Goal: Check status: Check status

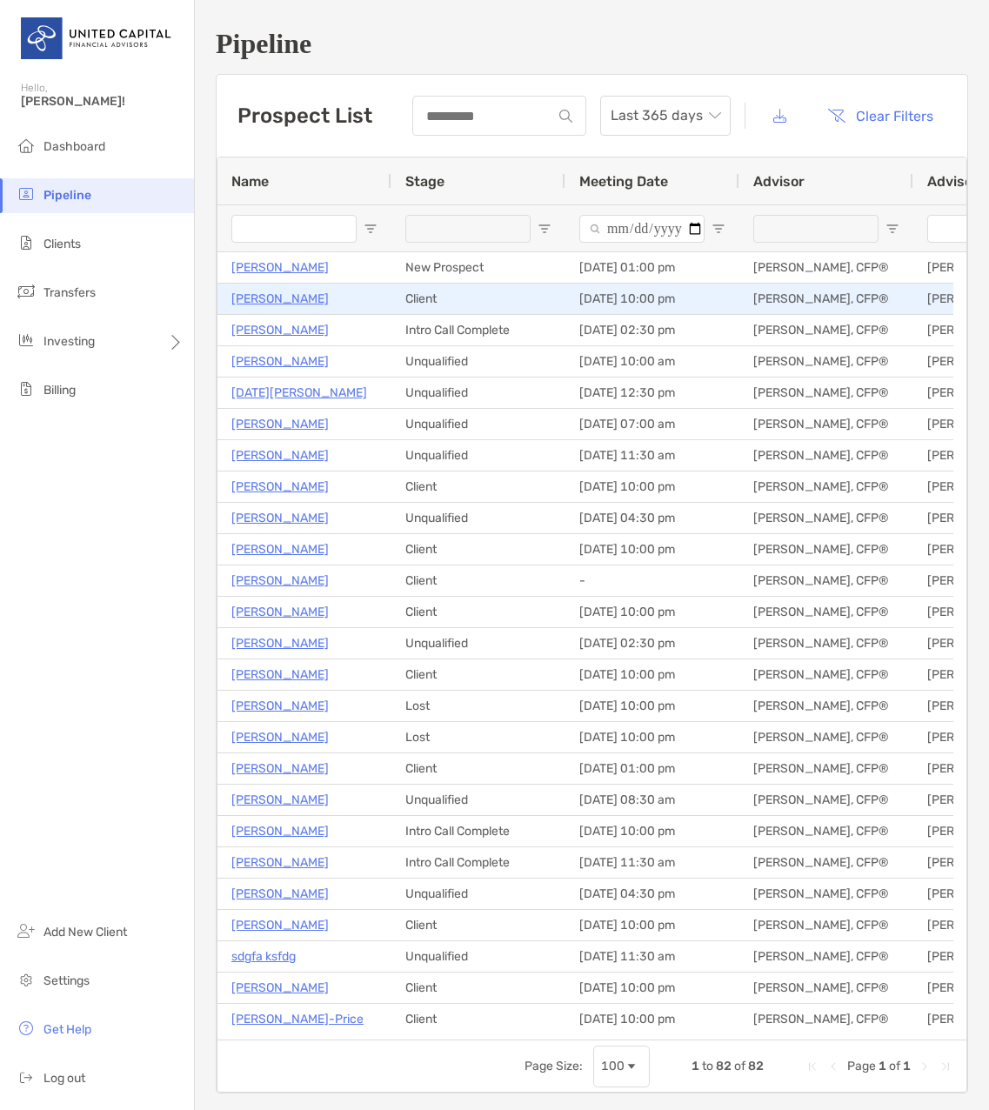
click at [261, 297] on p "[PERSON_NAME]" at bounding box center [279, 299] width 97 height 22
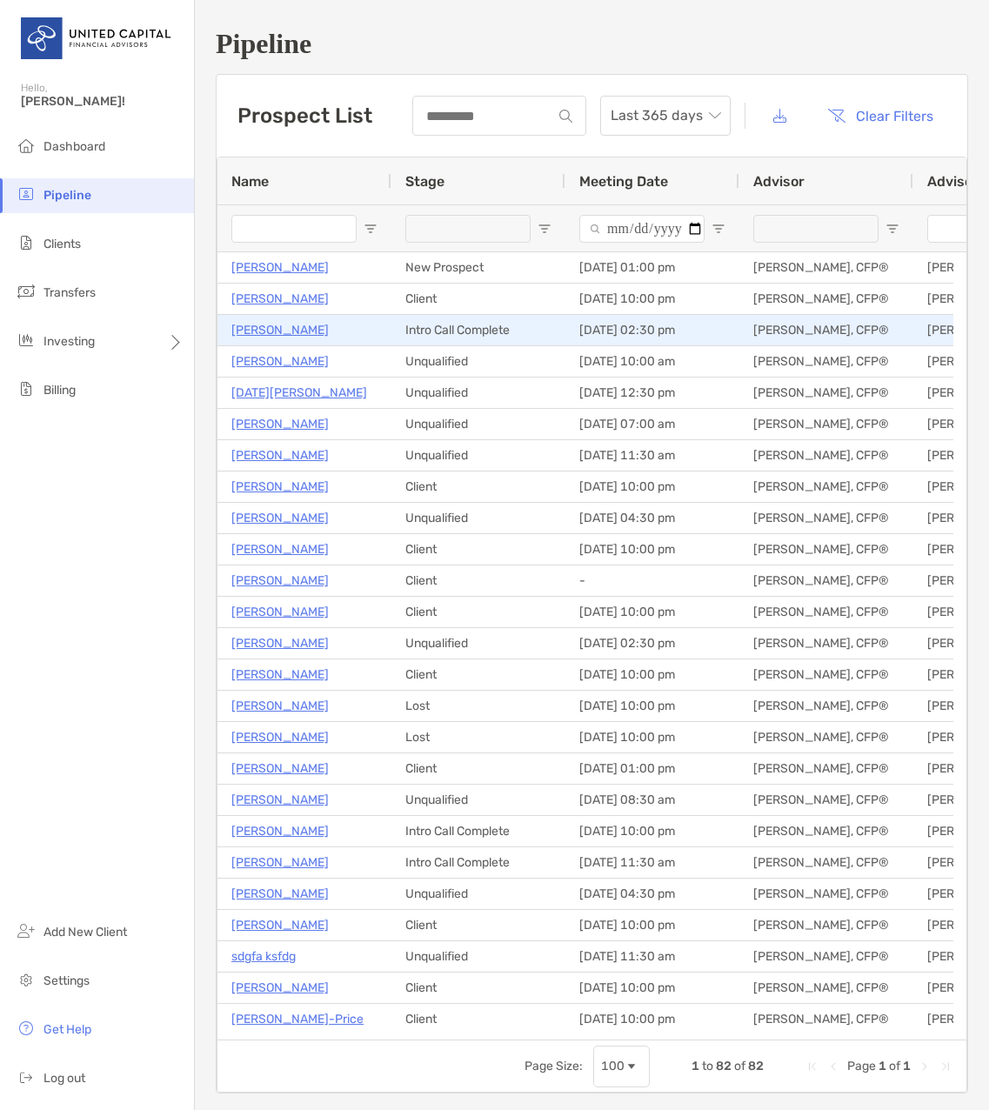
click at [275, 332] on p "[PERSON_NAME]" at bounding box center [279, 330] width 97 height 22
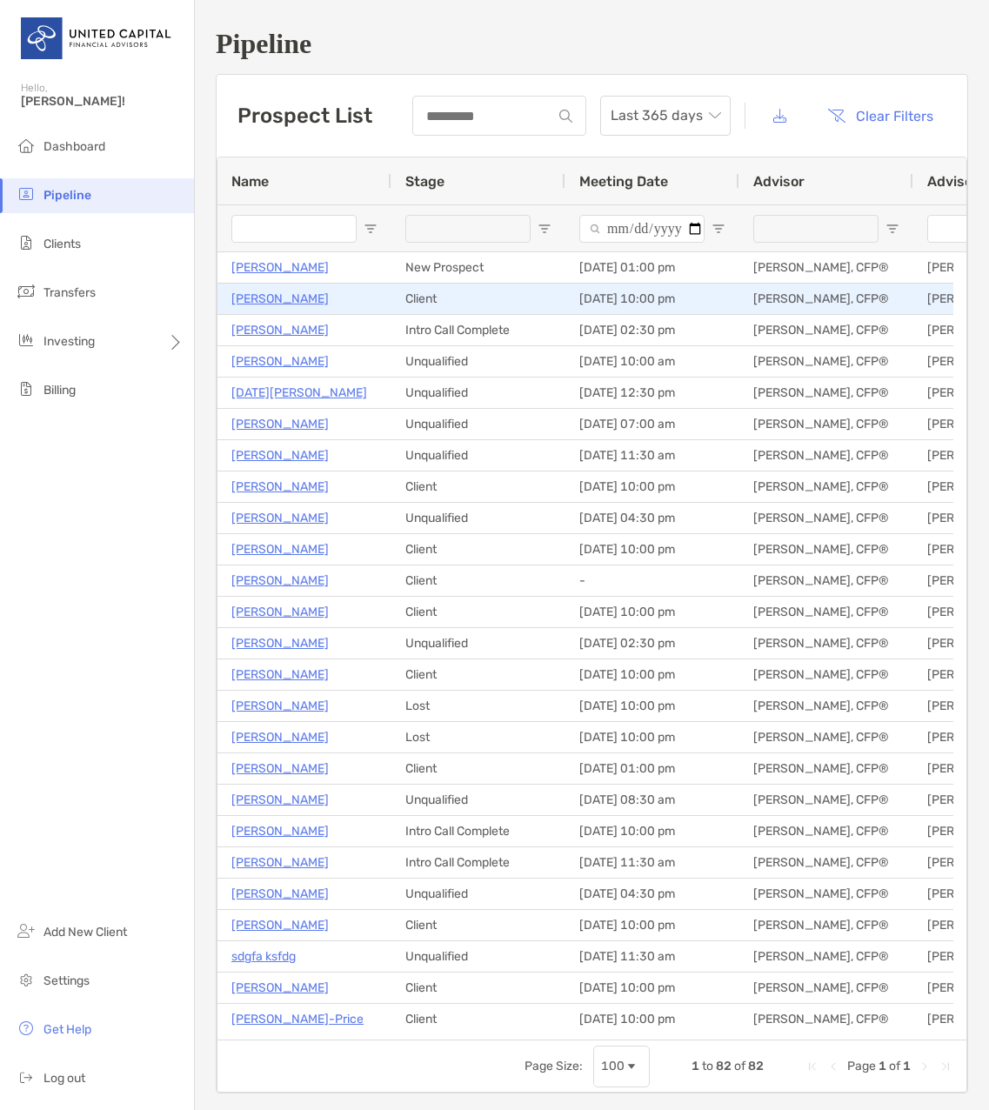
click at [265, 300] on p "Kristin Kelly" at bounding box center [279, 299] width 97 height 22
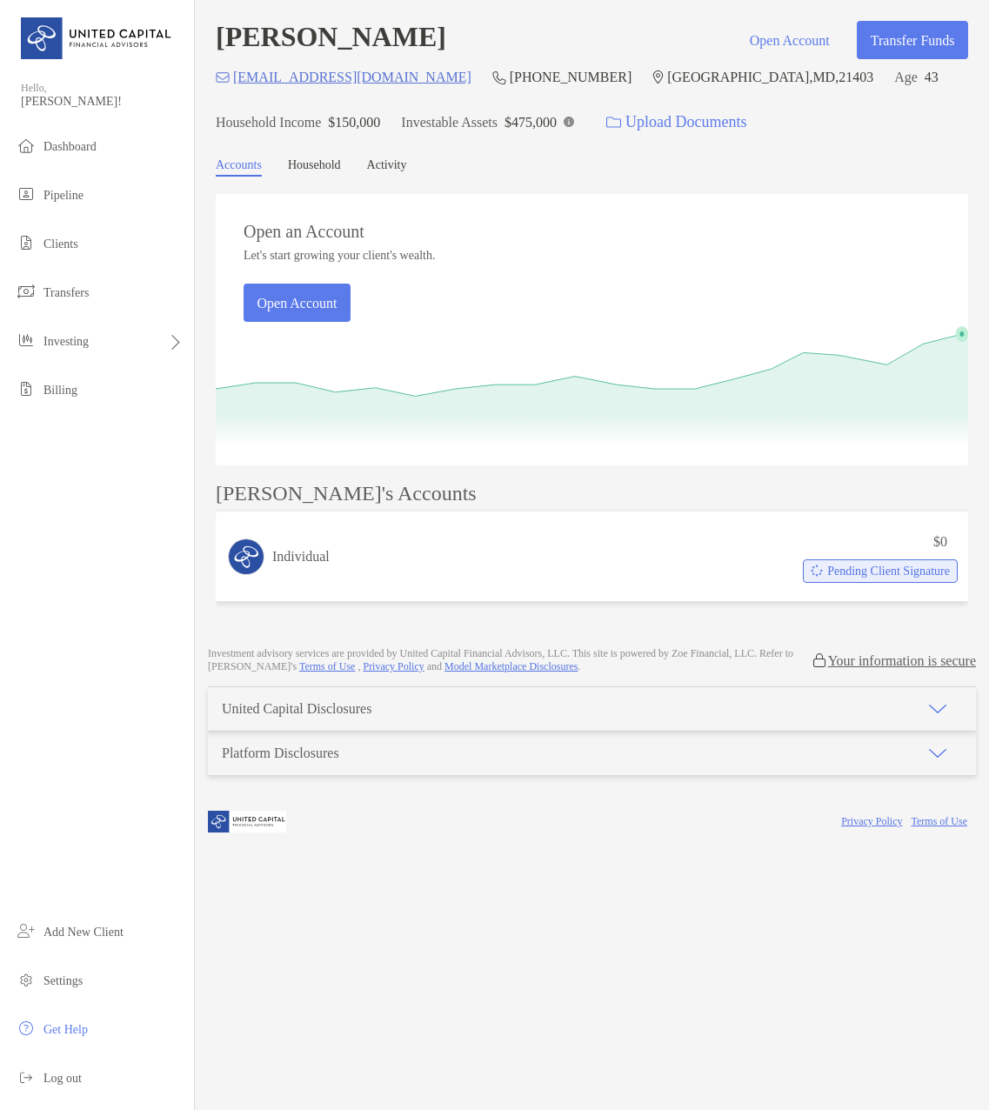
click at [390, 166] on link "Activity" at bounding box center [387, 167] width 40 height 18
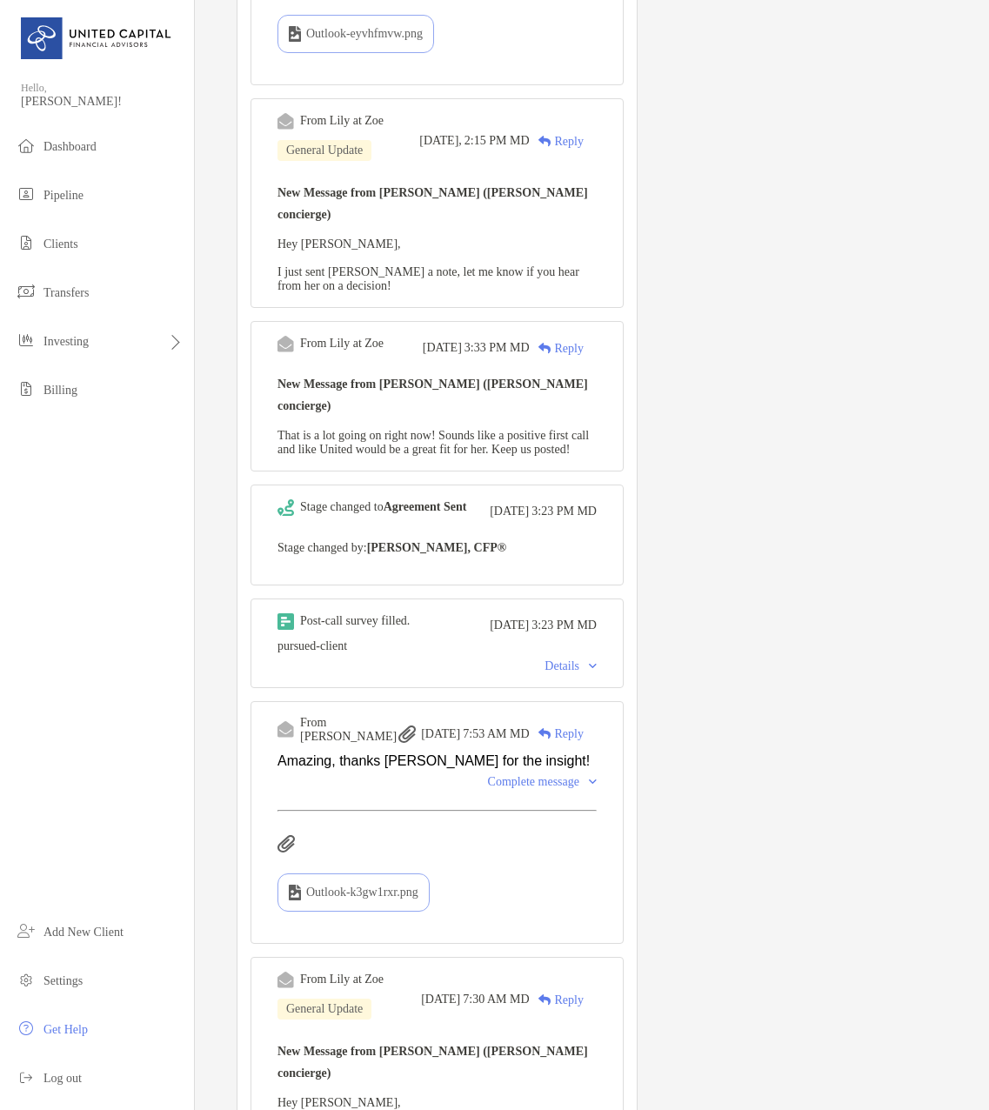
scroll to position [1131, 0]
click at [577, 658] on div "Details" at bounding box center [571, 665] width 52 height 14
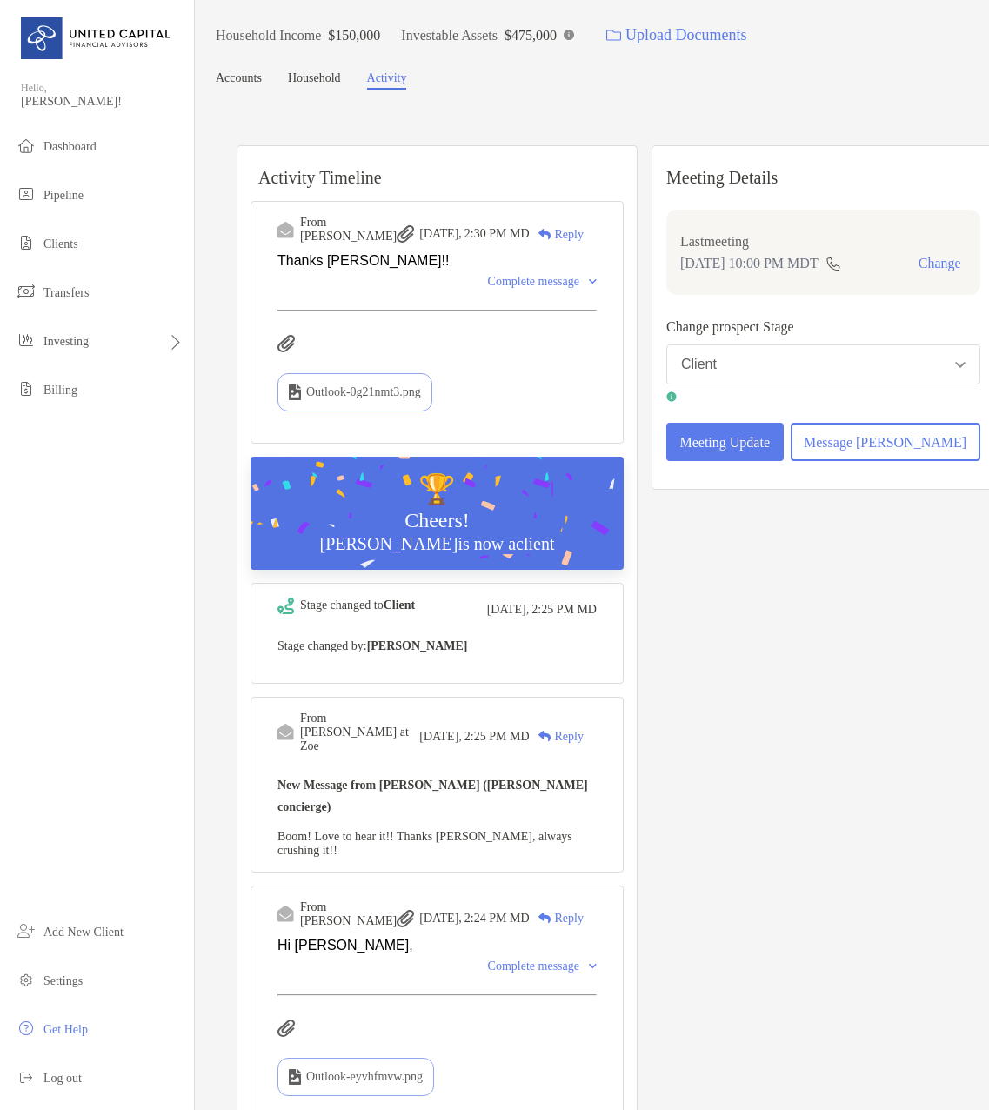
scroll to position [0, 0]
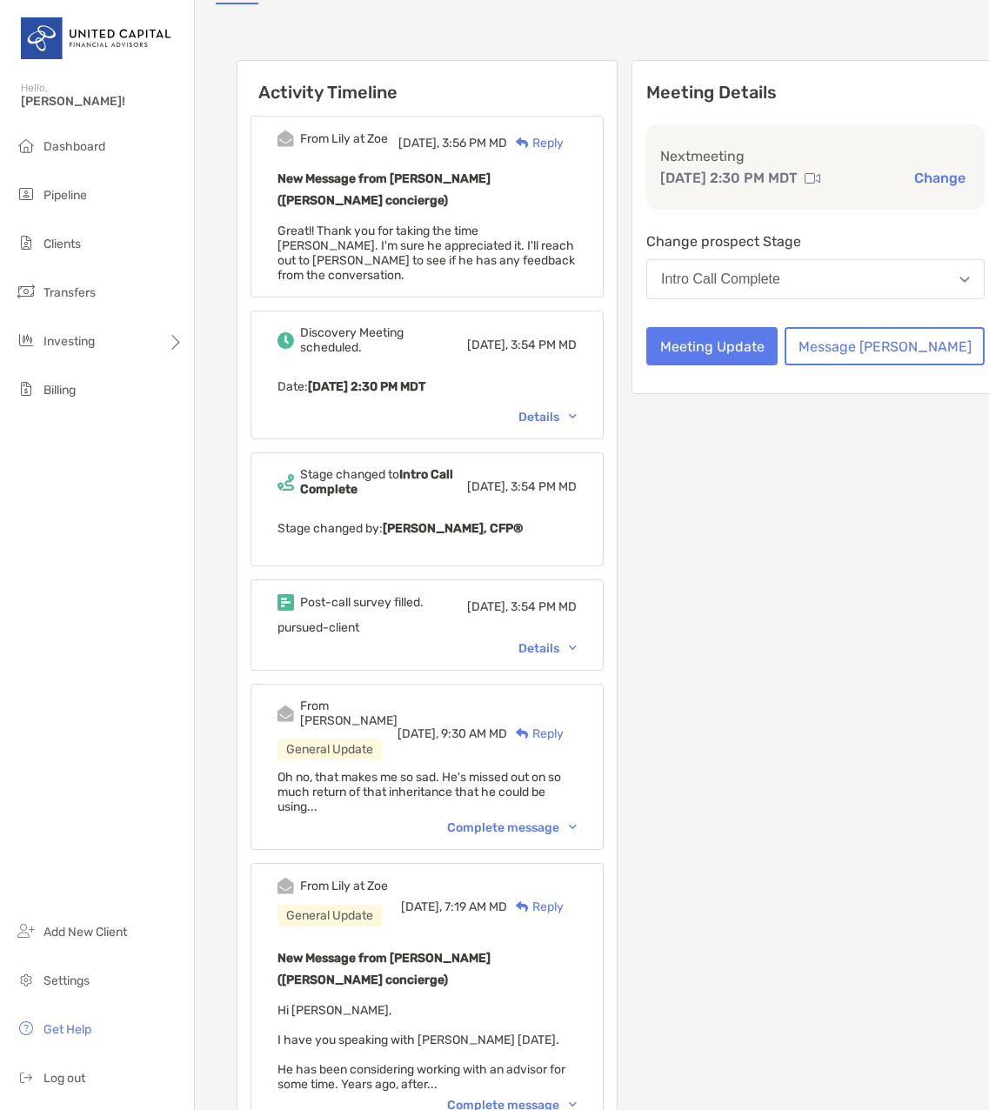
scroll to position [261, 0]
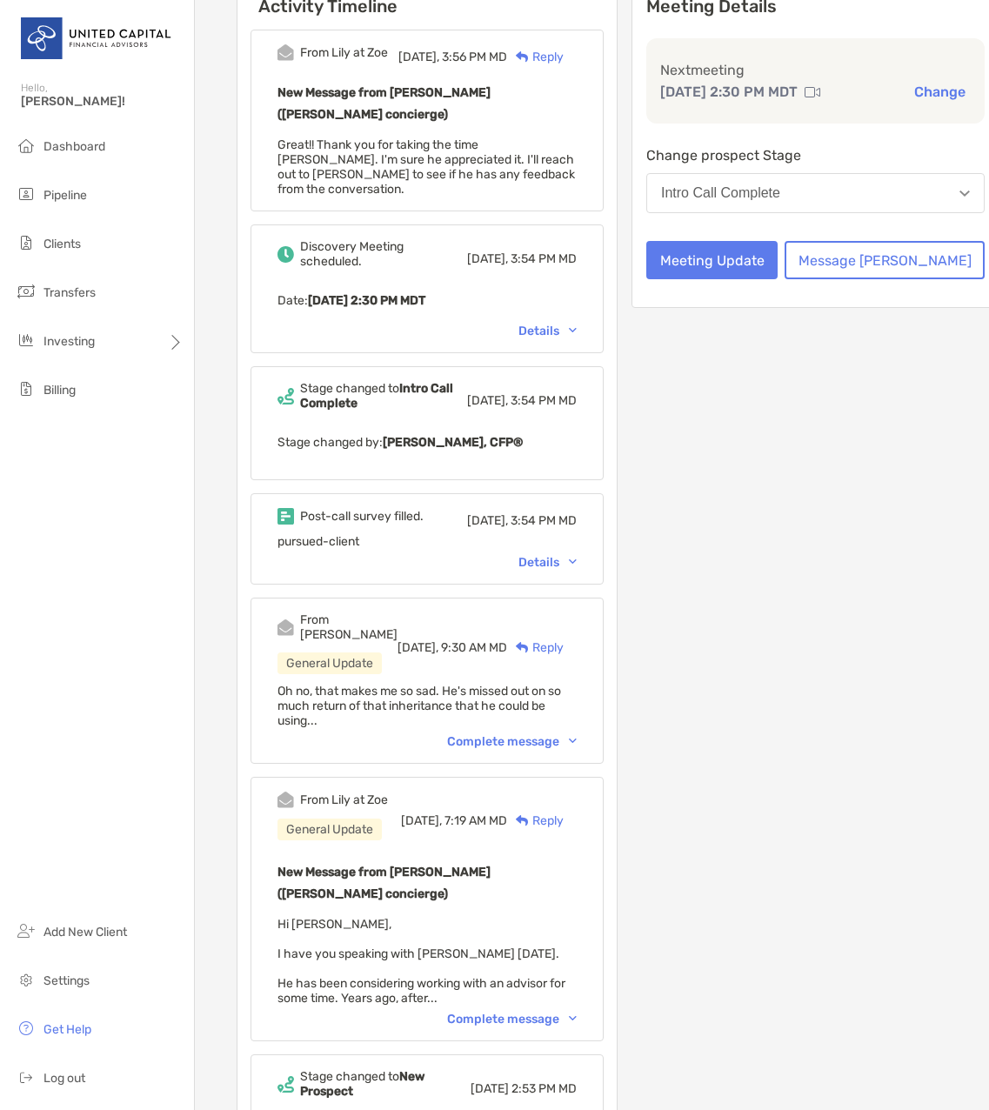
click at [571, 555] on div "Details" at bounding box center [547, 562] width 58 height 15
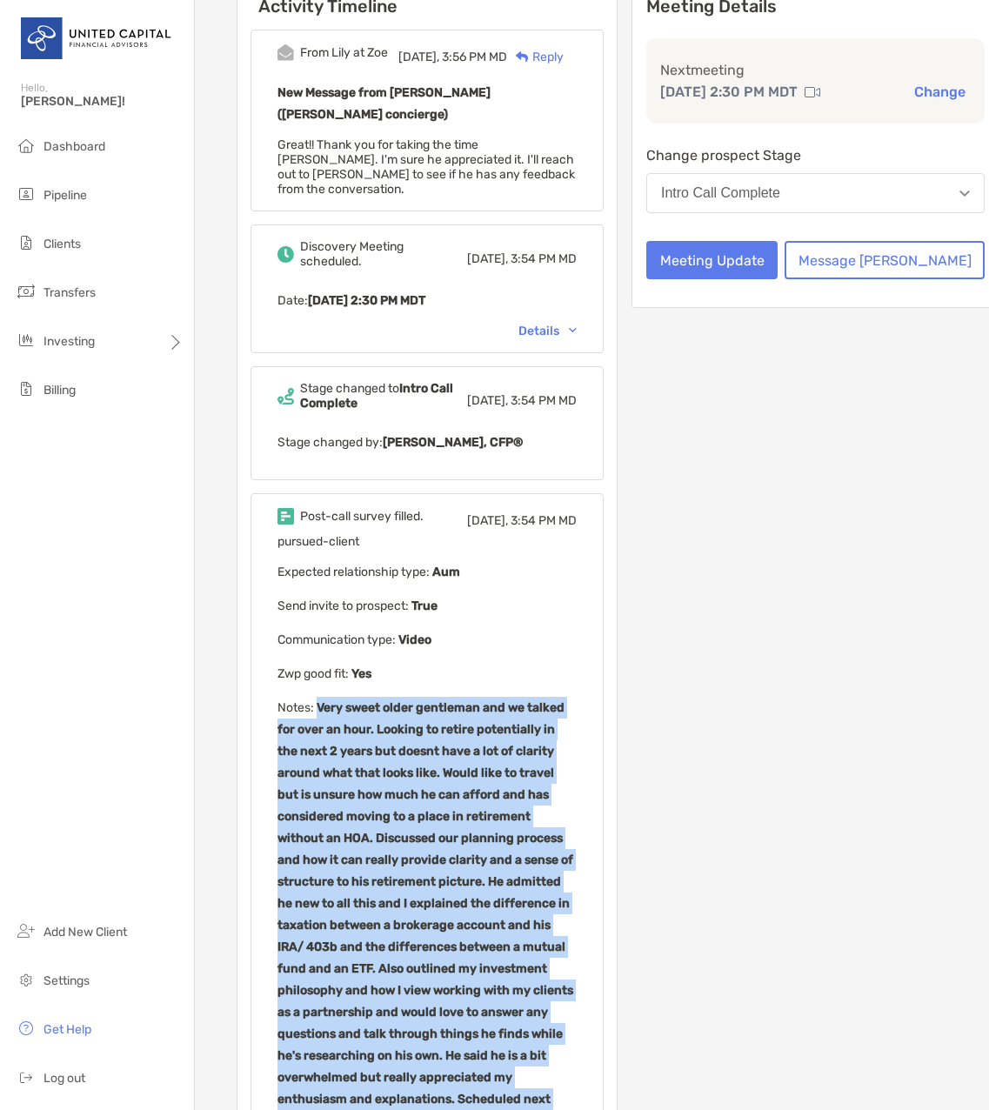
drag, startPoint x: 318, startPoint y: 659, endPoint x: 611, endPoint y: 1046, distance: 485.0
click at [604, 1046] on div "Post-call survey filled. [DATE], 3:54 PM MD pursued-client Expected relationshi…" at bounding box center [427, 895] width 353 height 804
copy b "Very sweet older gentleman and we talked for over an hour. Looking to retire po…"
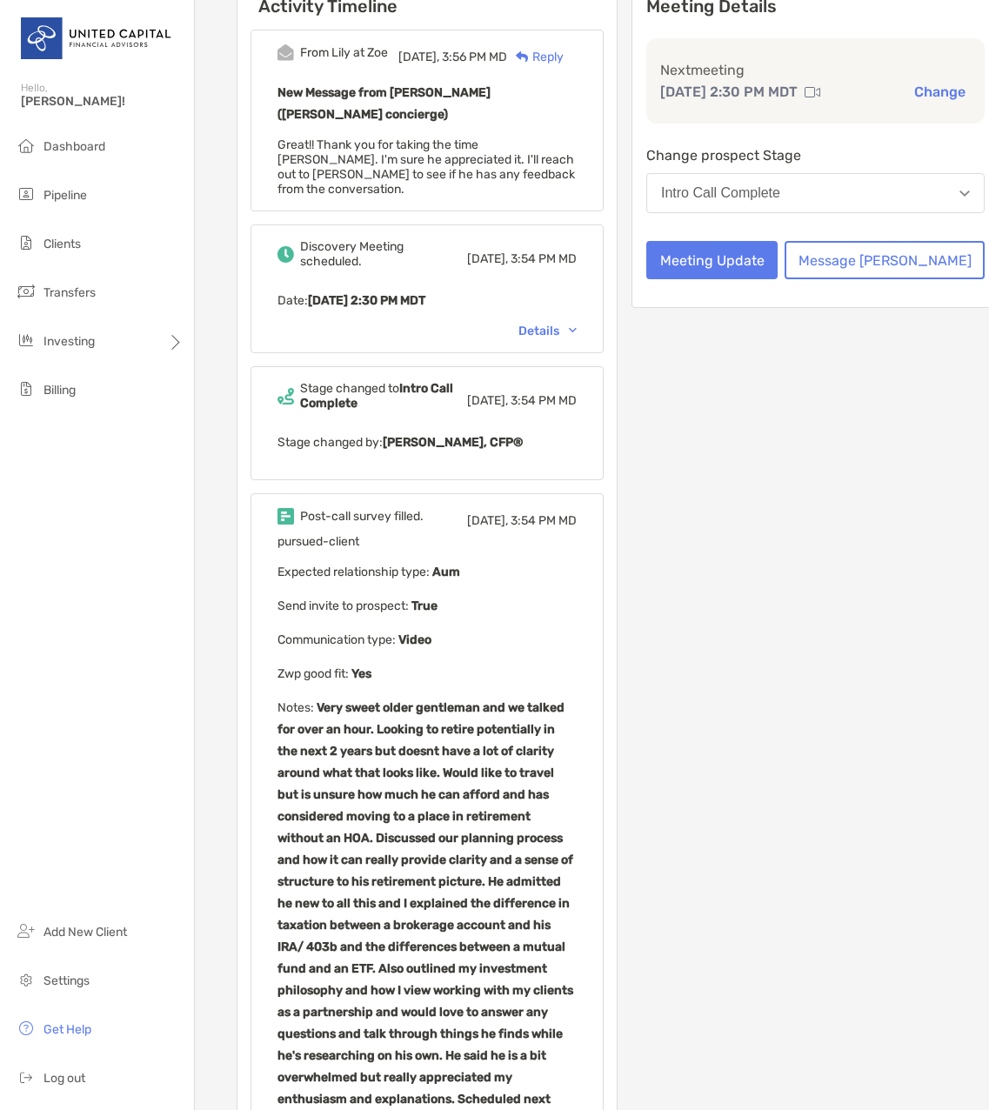
click at [531, 595] on p "Send invite to prospect : True" at bounding box center [426, 606] width 299 height 22
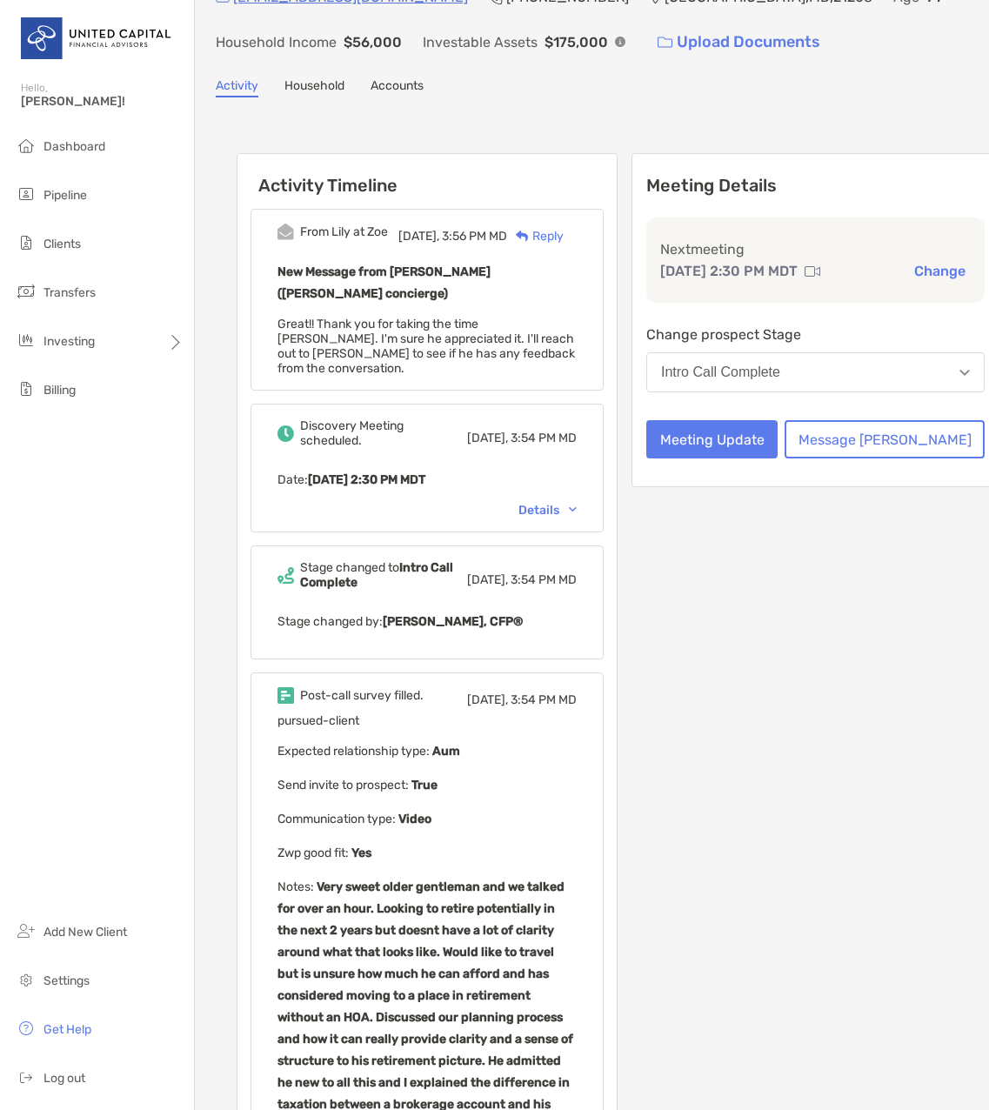
scroll to position [0, 0]
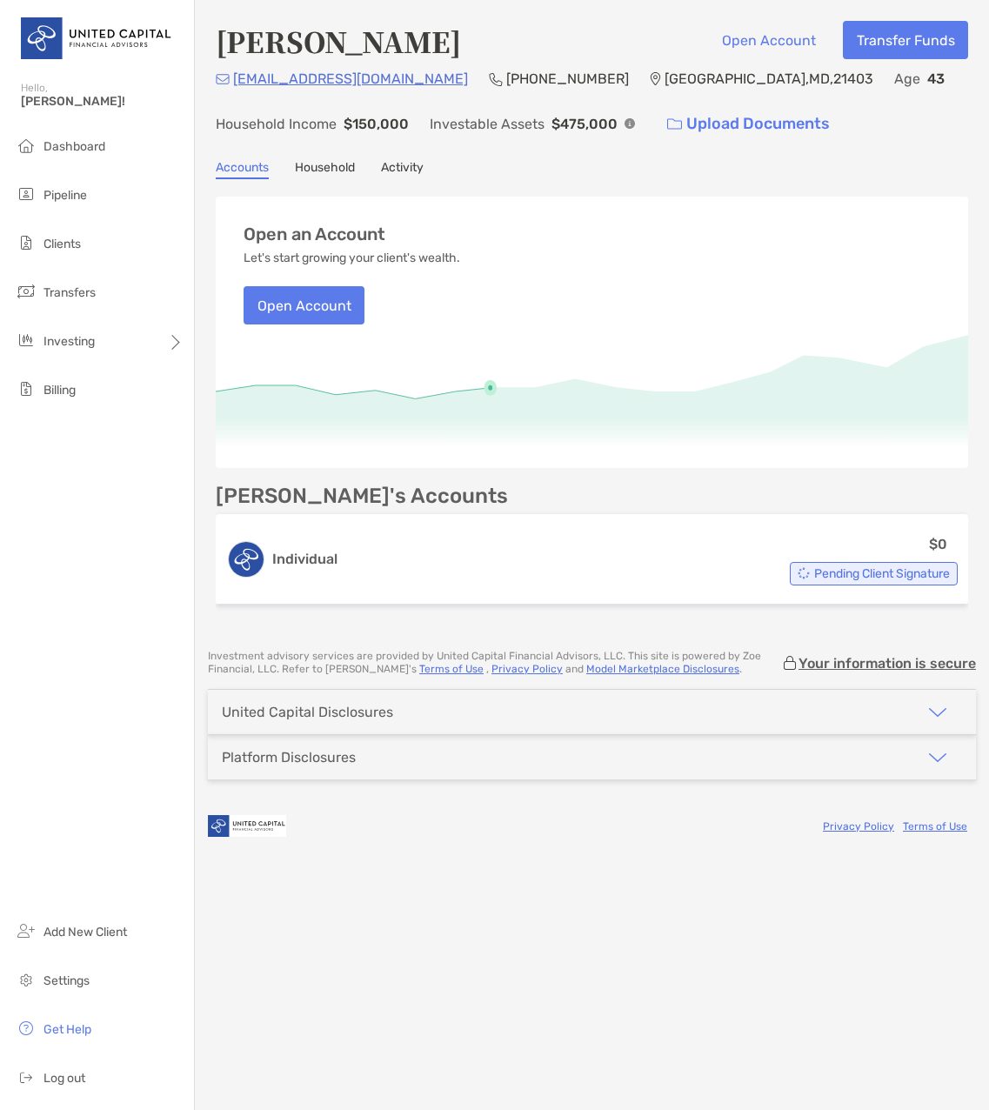
click at [402, 164] on link "Activity" at bounding box center [402, 169] width 43 height 19
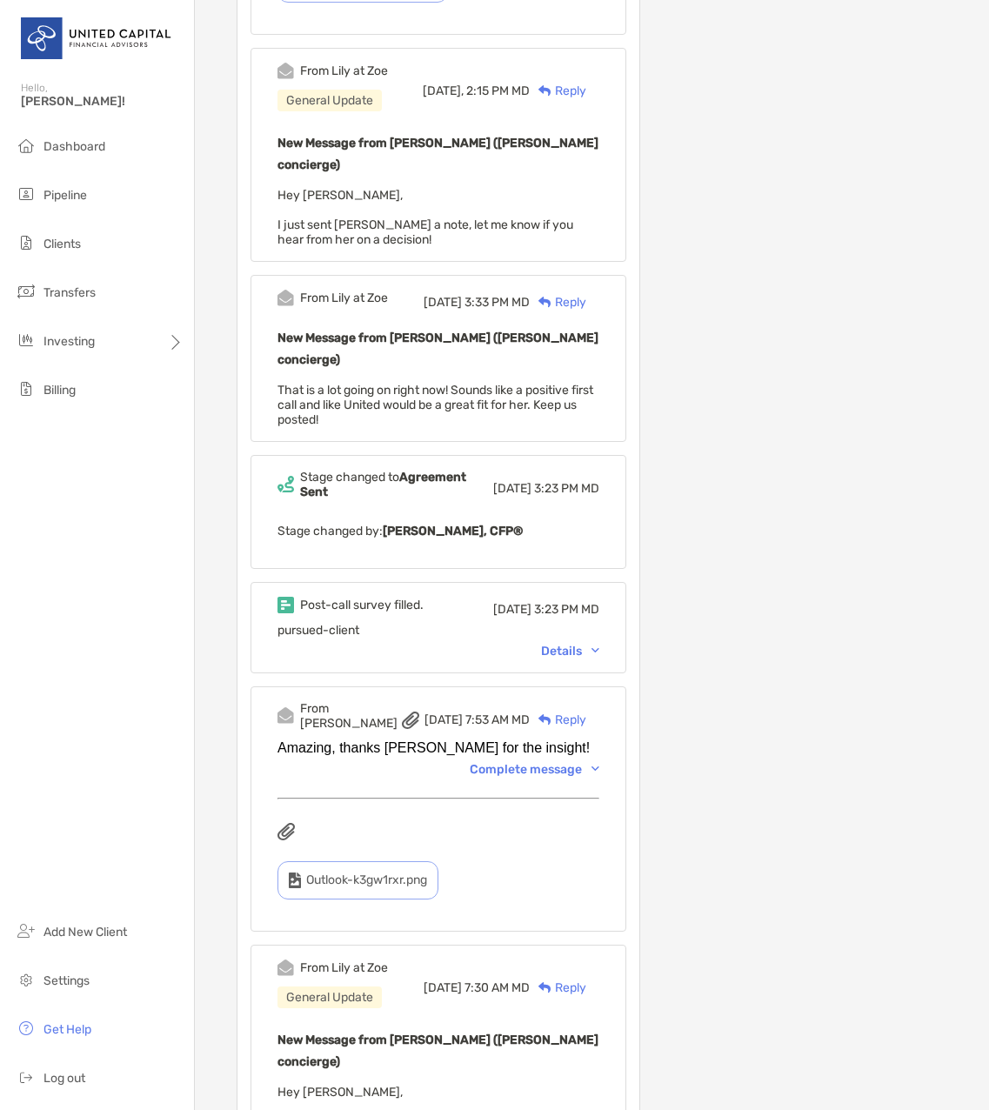
scroll to position [1218, 0]
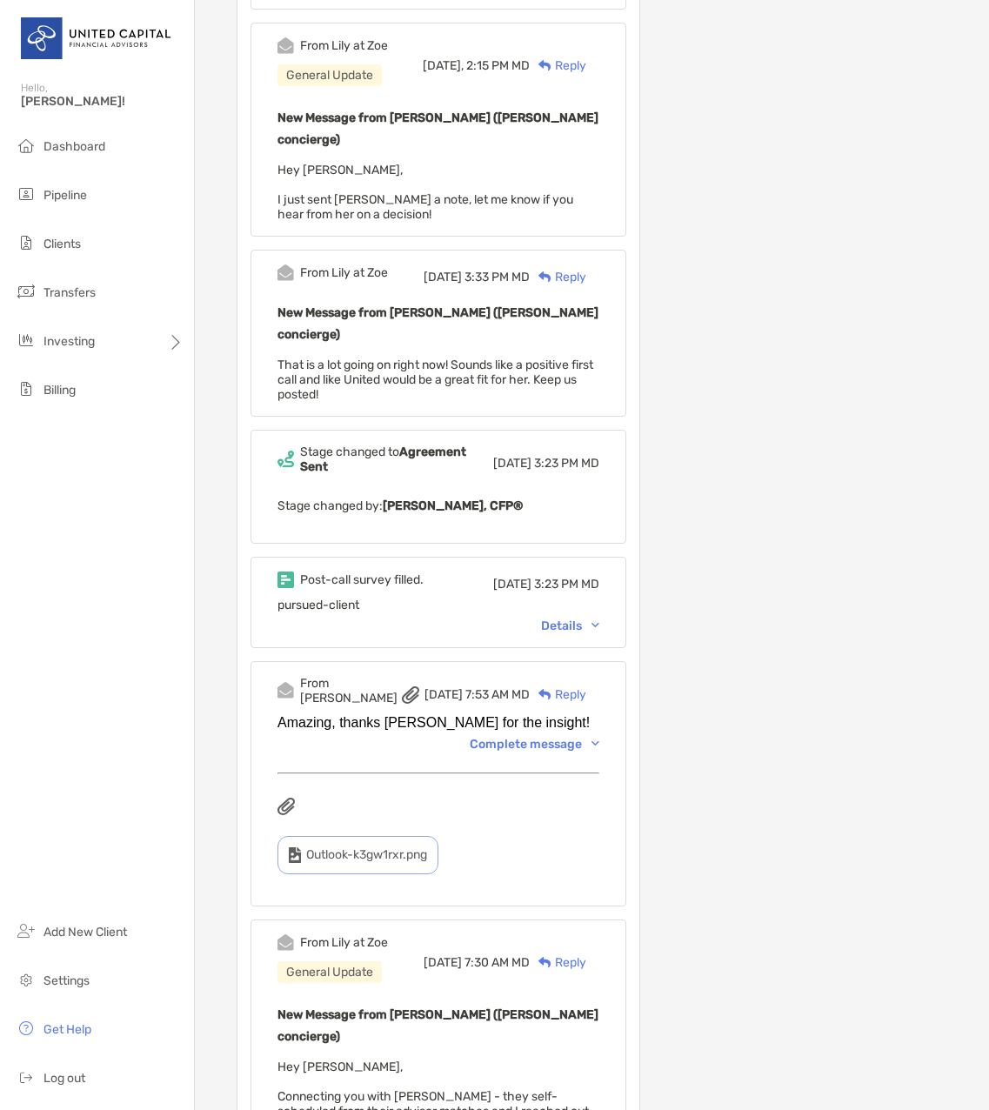
click at [572, 618] on div "Details" at bounding box center [570, 625] width 58 height 15
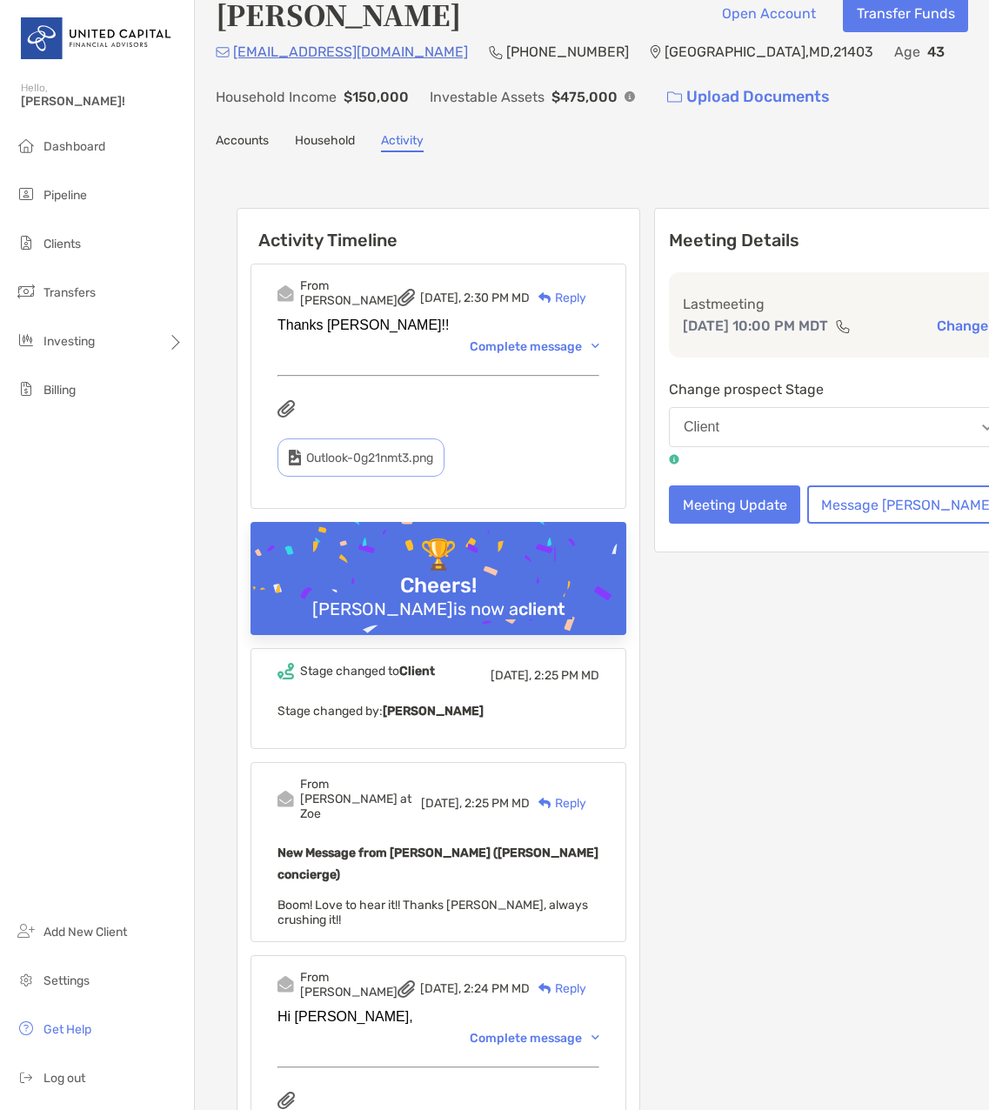
scroll to position [0, 0]
